Goal: Task Accomplishment & Management: Use online tool/utility

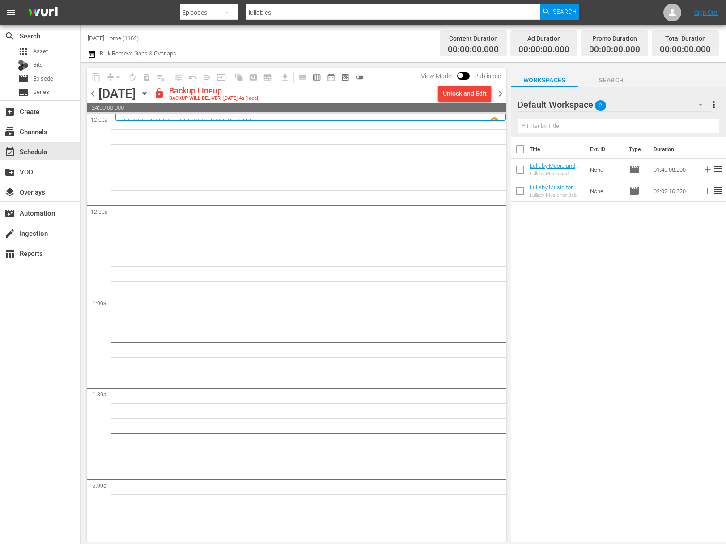
click at [149, 38] on input "[DATE] Home (1162)" at bounding box center [145, 37] width 114 height 21
click at [80, 0] on div "search Search apps Asset Bits movie Episode subtitles Series add_box Create sub…" at bounding box center [402, 0] width 645 height 0
type input "g"
click at [104, 39] on input "food" at bounding box center [145, 37] width 114 height 21
click at [104, 60] on div "Food (140 - food)" at bounding box center [211, 62] width 232 height 21
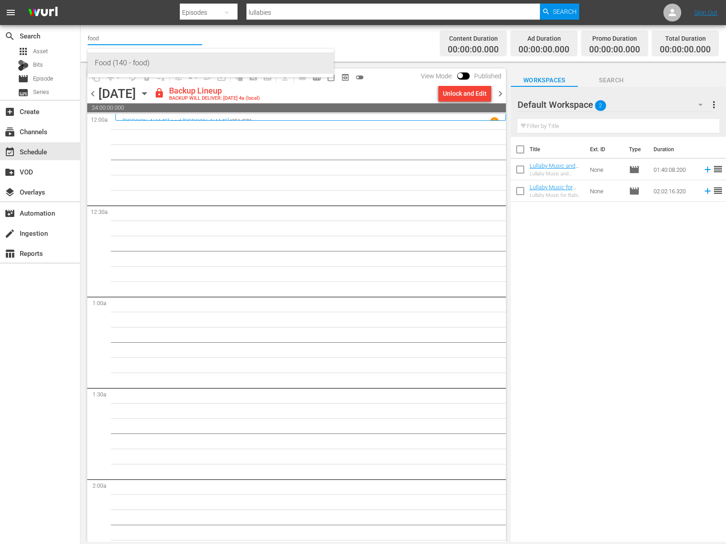
type input "Food (140 - food)"
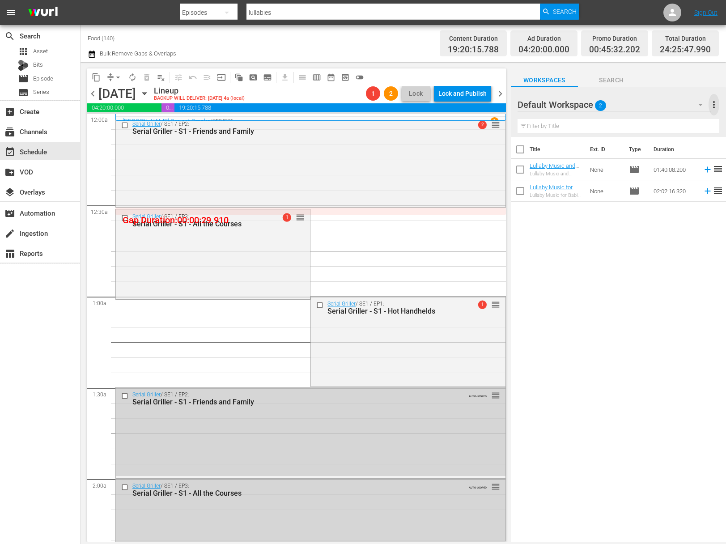
click at [714, 105] on span "more_vert" at bounding box center [713, 104] width 11 height 11
click at [667, 117] on div "Clear All Workspace Items" at bounding box center [655, 122] width 105 height 16
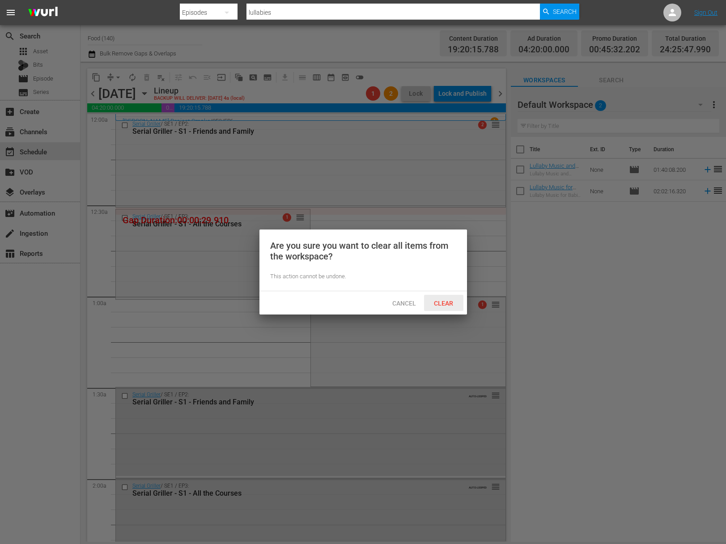
click at [445, 303] on span "Clear" at bounding box center [444, 303] width 34 height 7
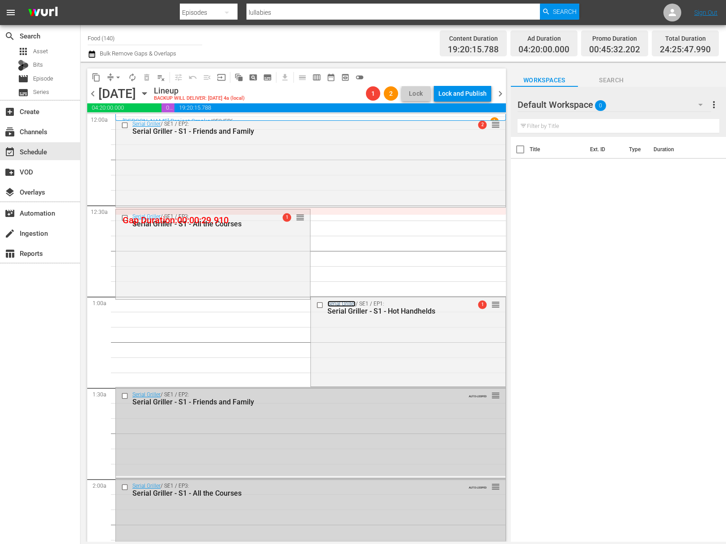
click at [346, 305] on link "Serial Griller" at bounding box center [341, 303] width 28 height 6
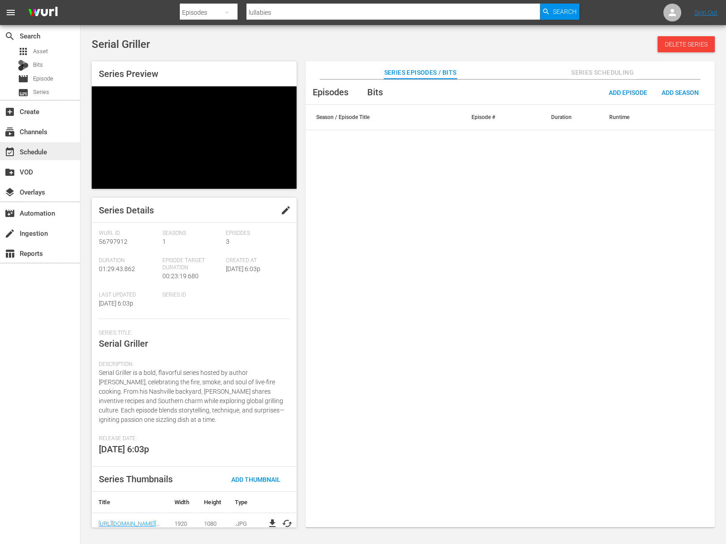
click at [47, 149] on div "event_available Schedule" at bounding box center [25, 150] width 50 height 8
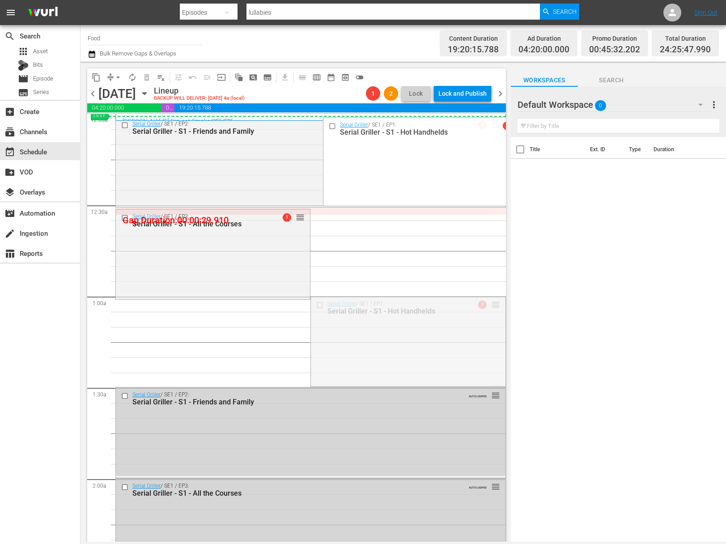
drag, startPoint x: 488, startPoint y: 304, endPoint x: 444, endPoint y: 243, distance: 75.5
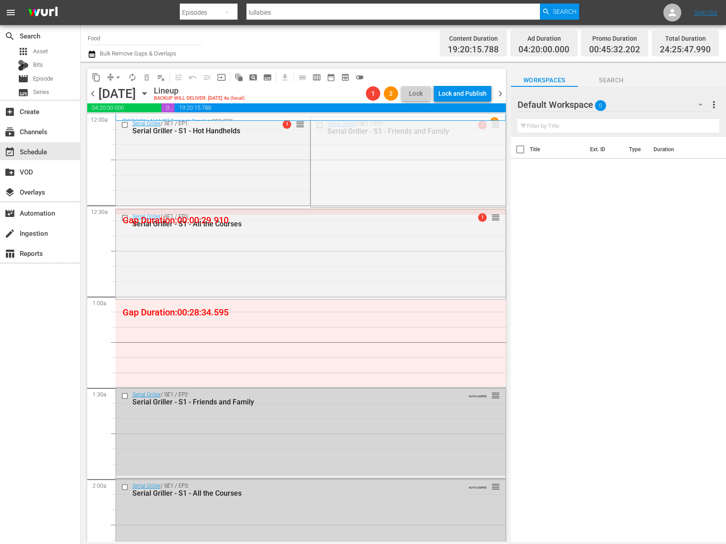
drag, startPoint x: 489, startPoint y: 124, endPoint x: 428, endPoint y: 150, distance: 65.9
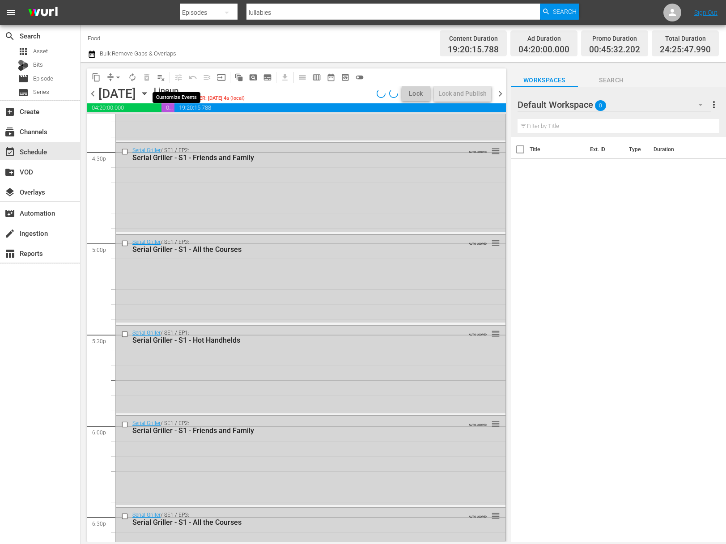
scroll to position [2987, 0]
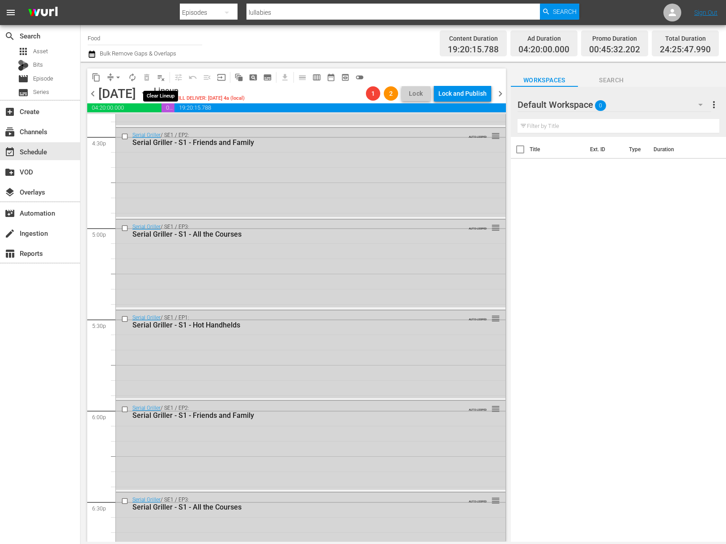
click at [161, 80] on span "playlist_remove_outlined" at bounding box center [160, 77] width 9 height 9
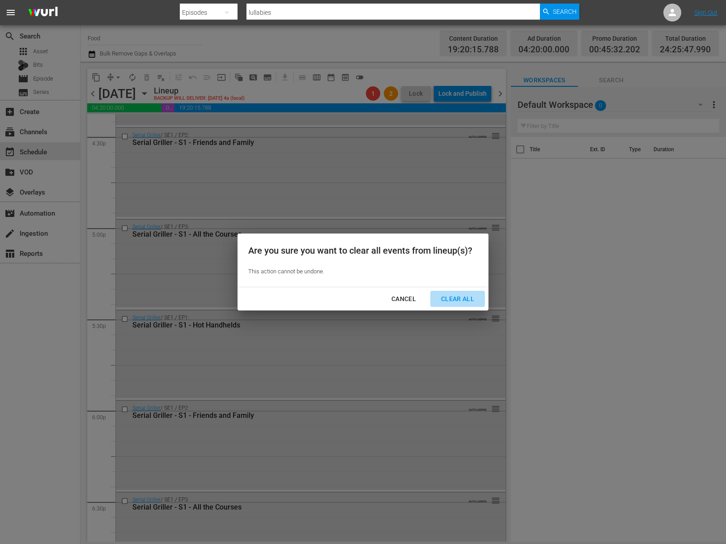
click at [468, 296] on div "Clear All" at bounding box center [457, 298] width 47 height 11
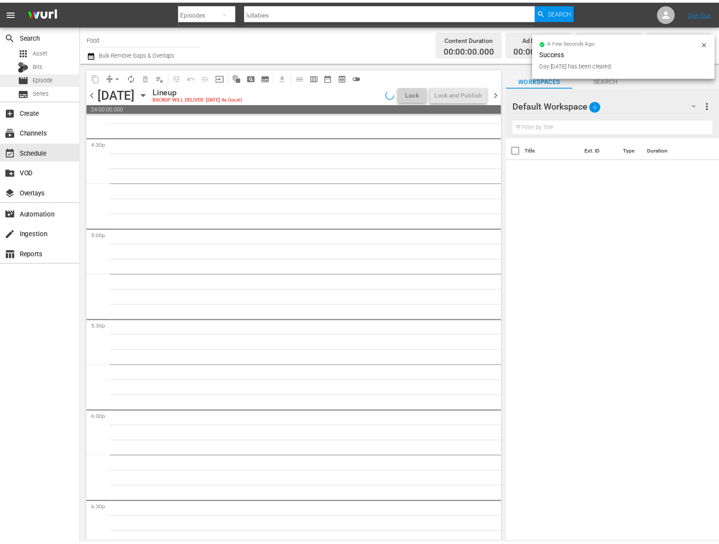
scroll to position [3322, 0]
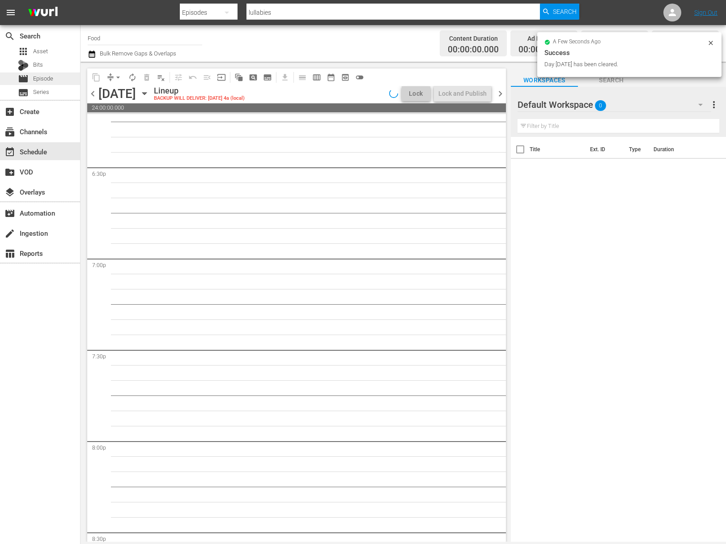
click at [44, 79] on span "Episode" at bounding box center [43, 78] width 20 height 9
